Goal: Information Seeking & Learning: Learn about a topic

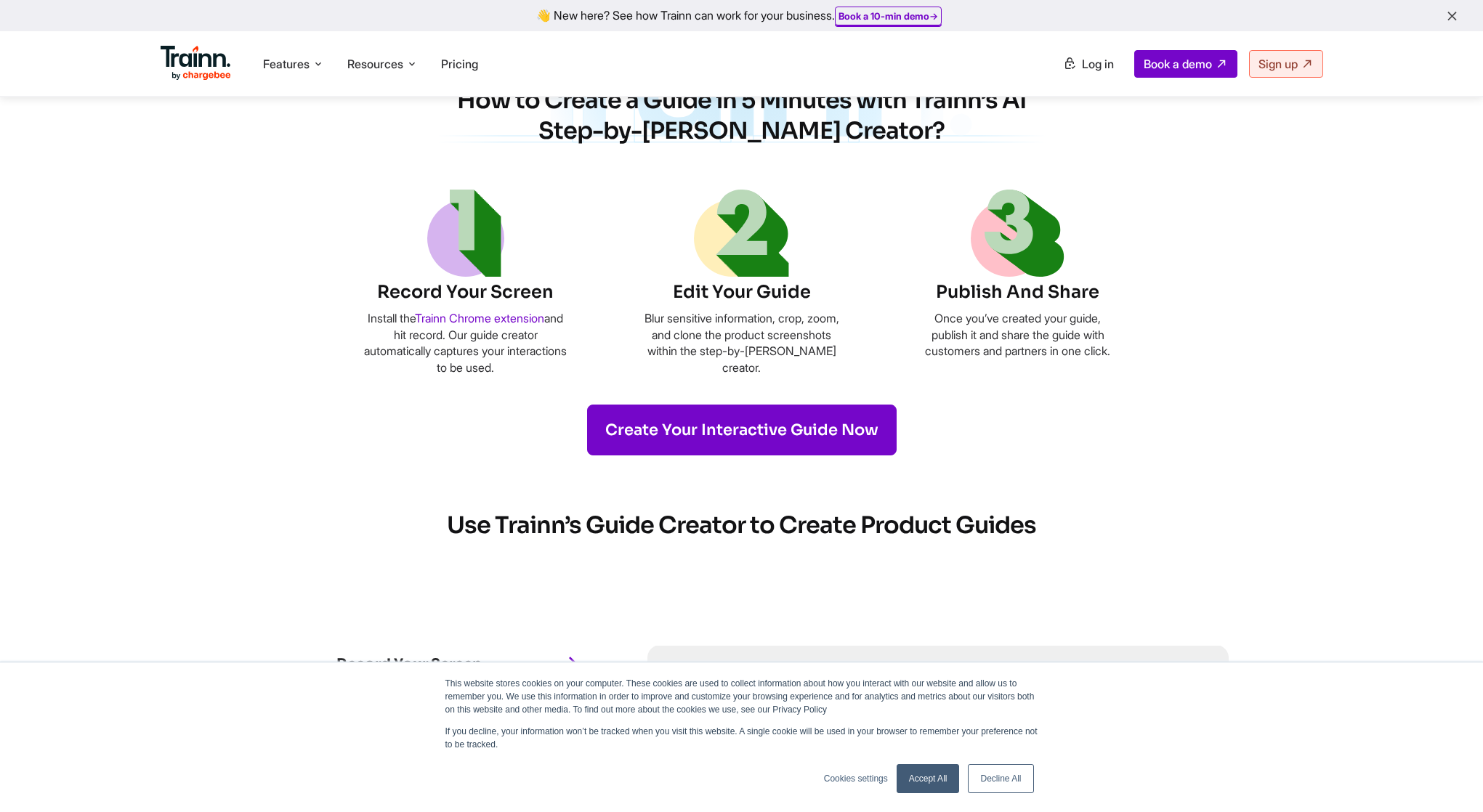
scroll to position [693, 0]
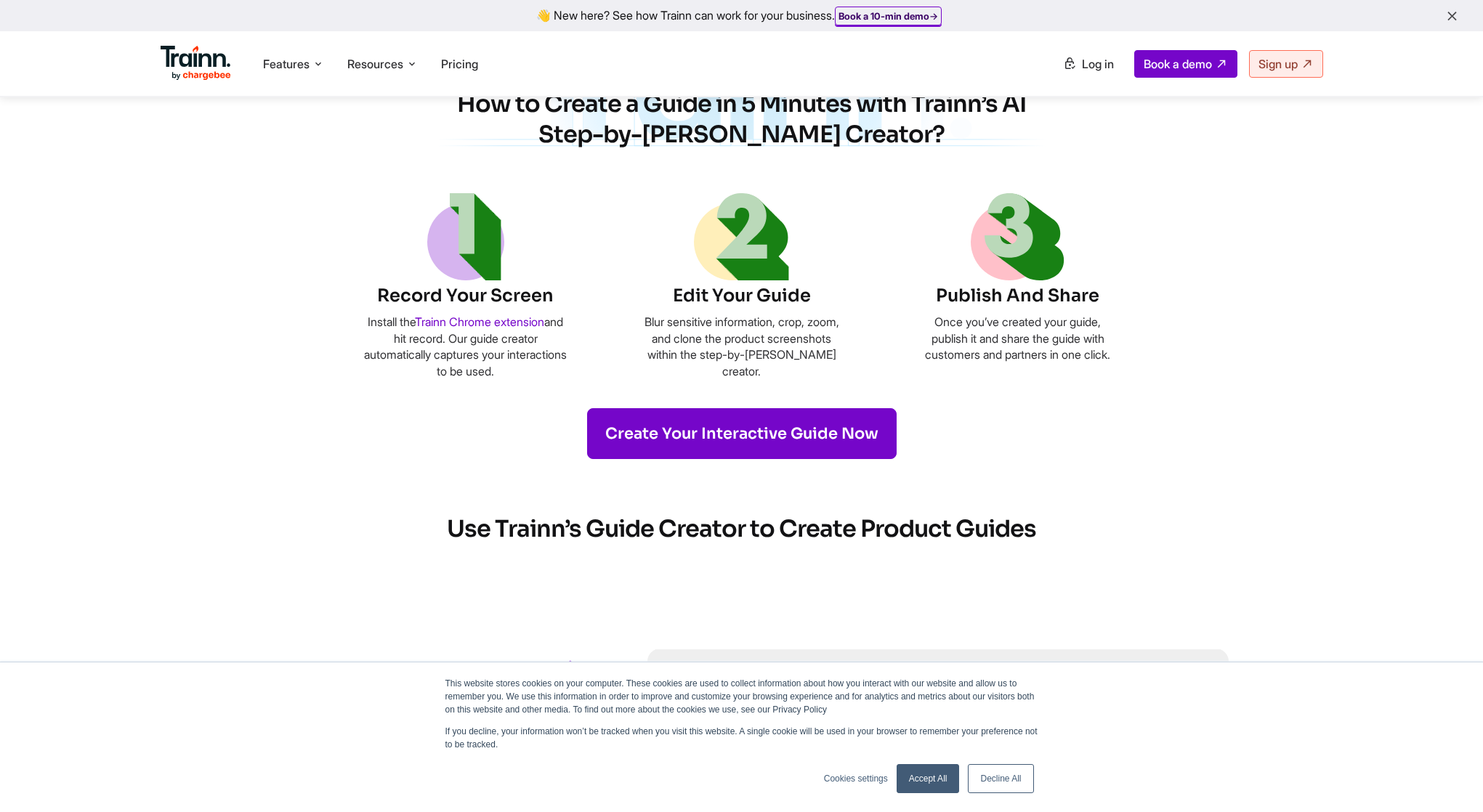
click at [925, 17] on b "Book a 10-min demo" at bounding box center [883, 16] width 91 height 11
click at [320, 67] on icon at bounding box center [318, 64] width 11 height 14
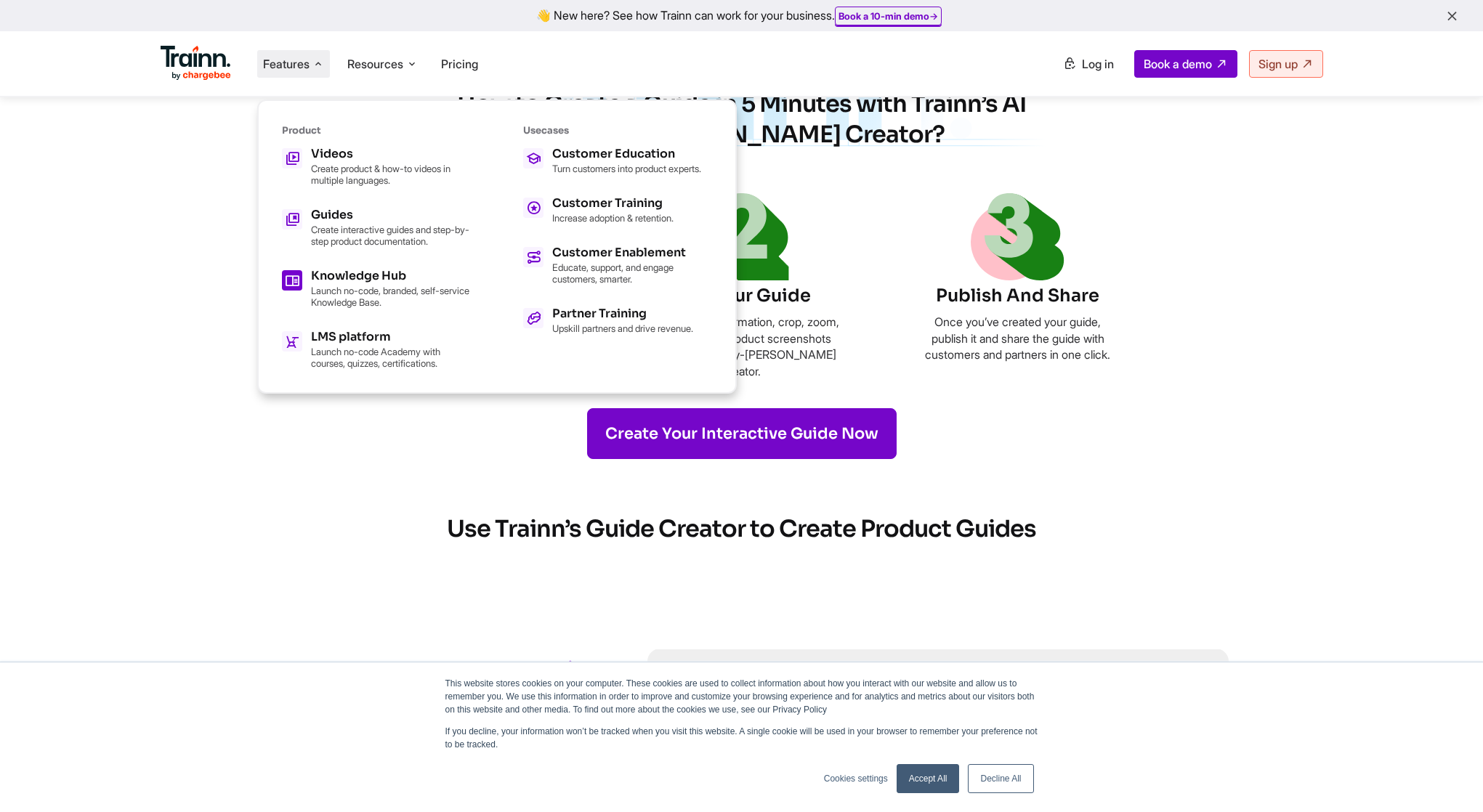
click at [388, 294] on p "Launch no-code, branded, self-service Knowledge Base." at bounding box center [391, 296] width 159 height 23
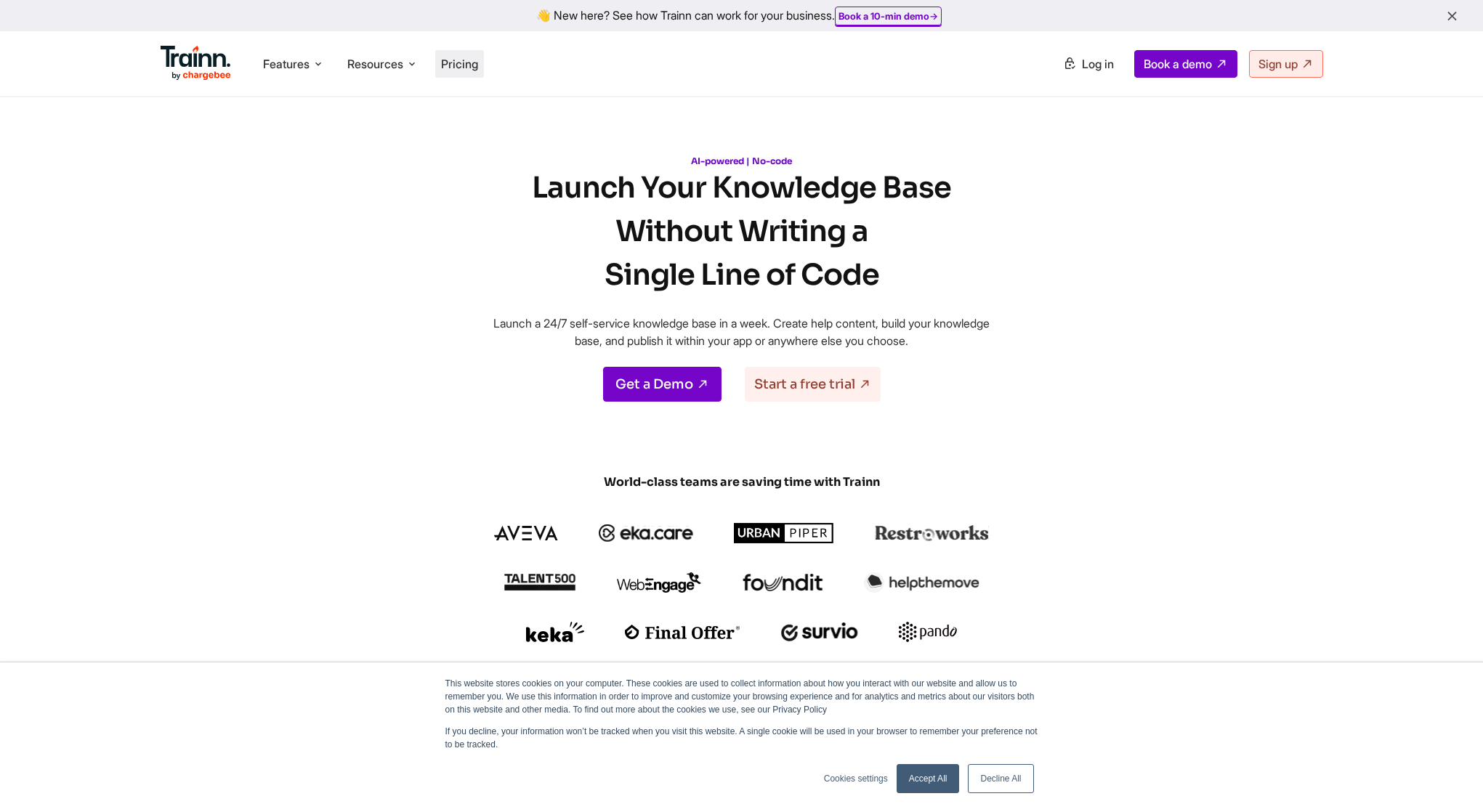
click at [457, 63] on span "Pricing" at bounding box center [459, 64] width 37 height 14
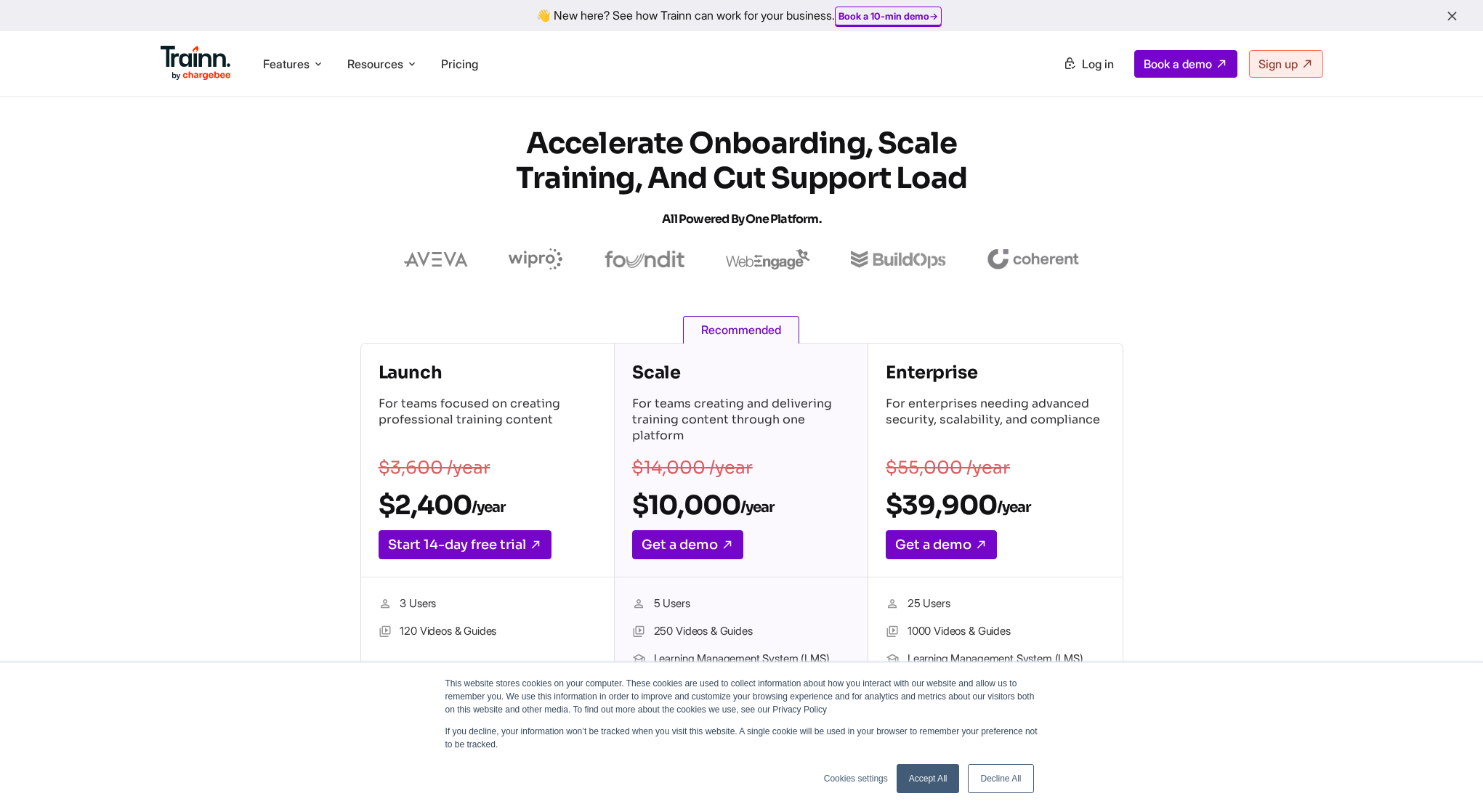
click at [1018, 783] on link "Decline All" at bounding box center [1000, 778] width 65 height 29
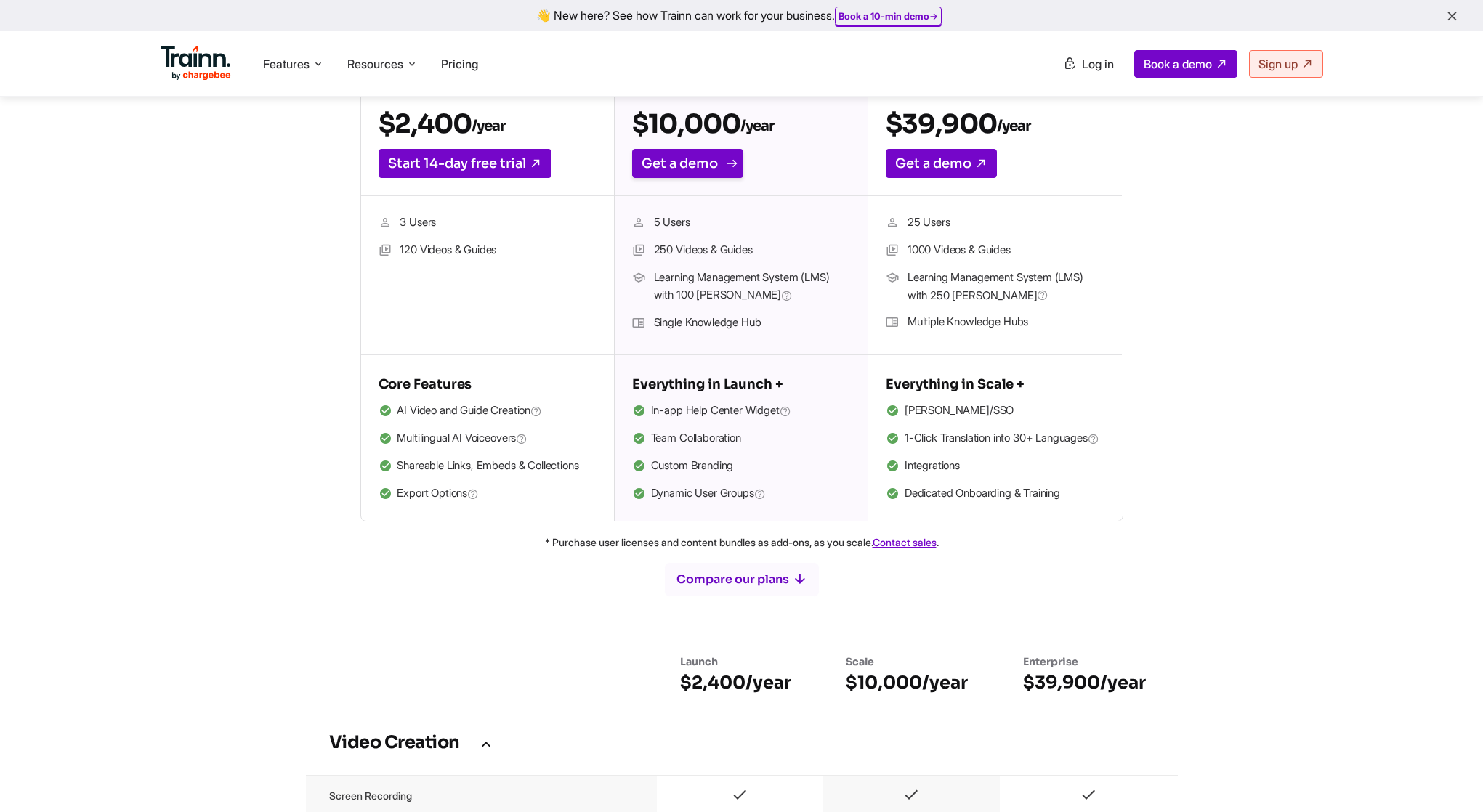
scroll to position [400, 0]
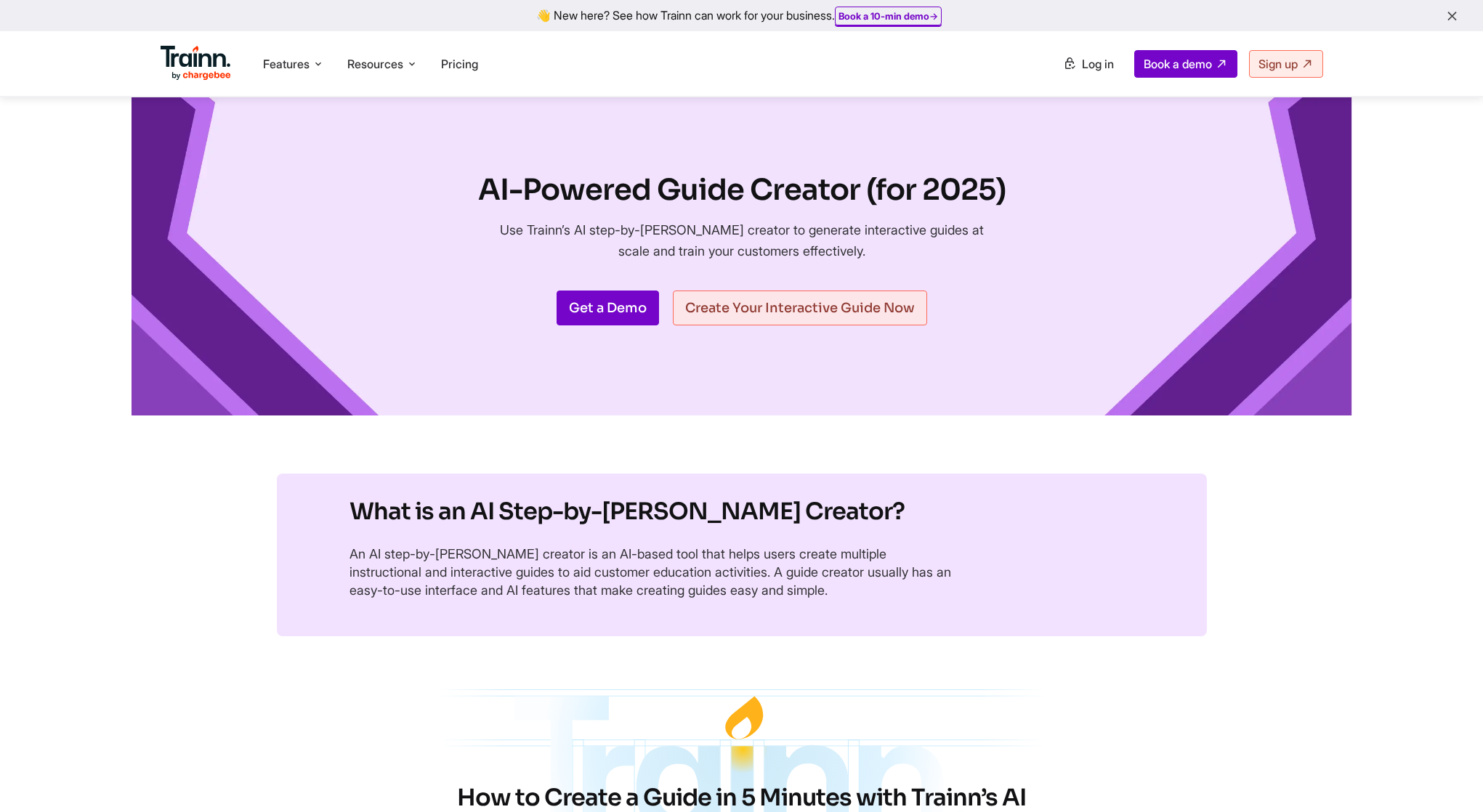
scroll to position [693, 0]
